Goal: Check status: Check status

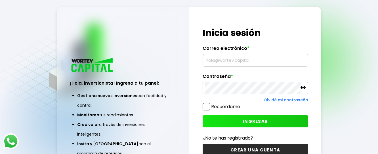
click at [227, 63] on input "text" at bounding box center [255, 60] width 100 height 12
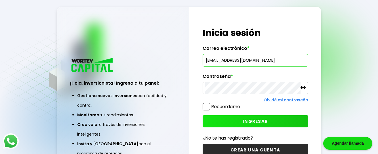
type input "[EMAIL_ADDRESS][DOMAIN_NAME]"
click at [247, 121] on span "INGRESAR" at bounding box center [255, 122] width 25 height 6
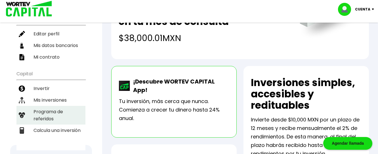
scroll to position [114, 0]
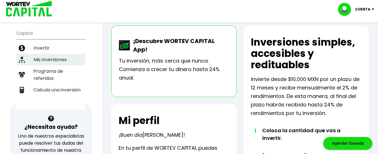
click at [48, 57] on li "Mis inversiones" at bounding box center [50, 60] width 69 height 12
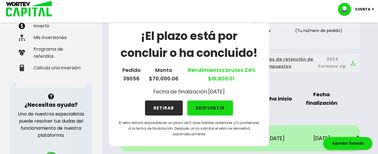
scroll to position [142, 0]
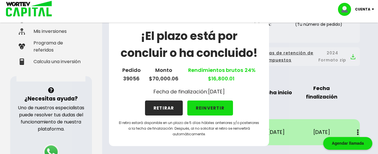
click at [206, 36] on h1 "¡El plazo está por concluir o ha concluido!" at bounding box center [189, 45] width 142 height 34
click at [321, 72] on div "¡El plazo está por concluir o ha concluido! Pedido 39056 Monto $70,000.06 Rendi…" at bounding box center [189, 77] width 378 height 154
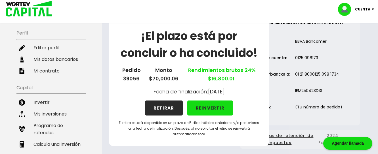
scroll to position [0, 0]
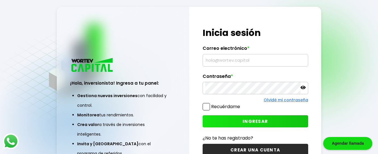
click at [224, 60] on input "text" at bounding box center [255, 60] width 100 height 12
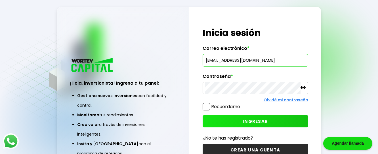
type input "[EMAIL_ADDRESS][DOMAIN_NAME]"
click at [247, 119] on span "INGRESAR" at bounding box center [255, 122] width 25 height 6
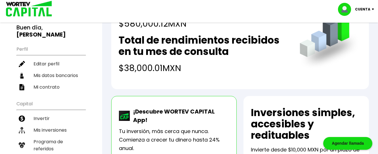
scroll to position [57, 0]
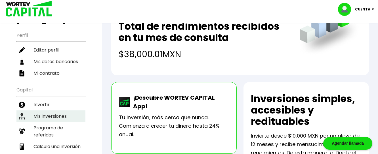
click at [52, 116] on li "Mis inversiones" at bounding box center [50, 117] width 69 height 12
